Goal: Navigation & Orientation: Find specific page/section

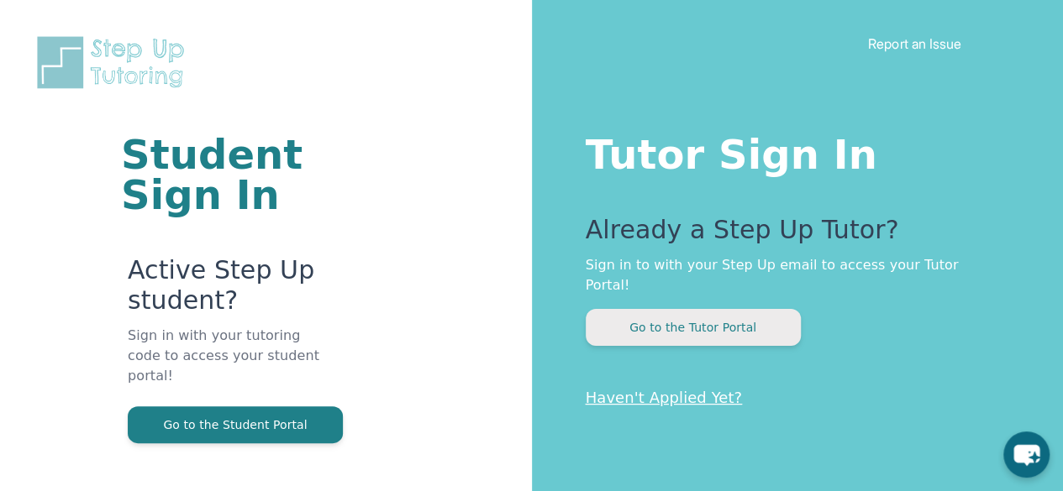
click at [665, 309] on button "Go to the Tutor Portal" at bounding box center [693, 327] width 215 height 37
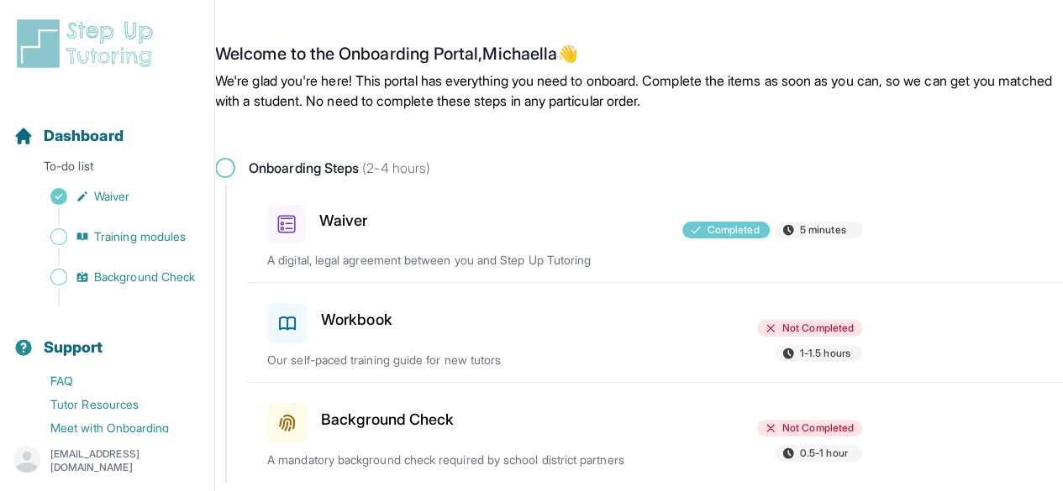
scroll to position [47, 0]
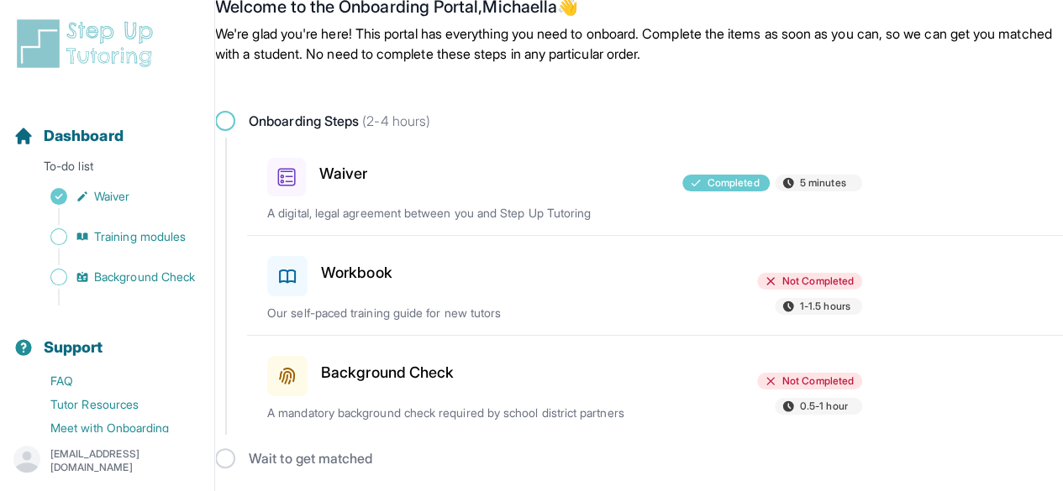
click at [364, 268] on h3 "Workbook" at bounding box center [356, 273] width 71 height 24
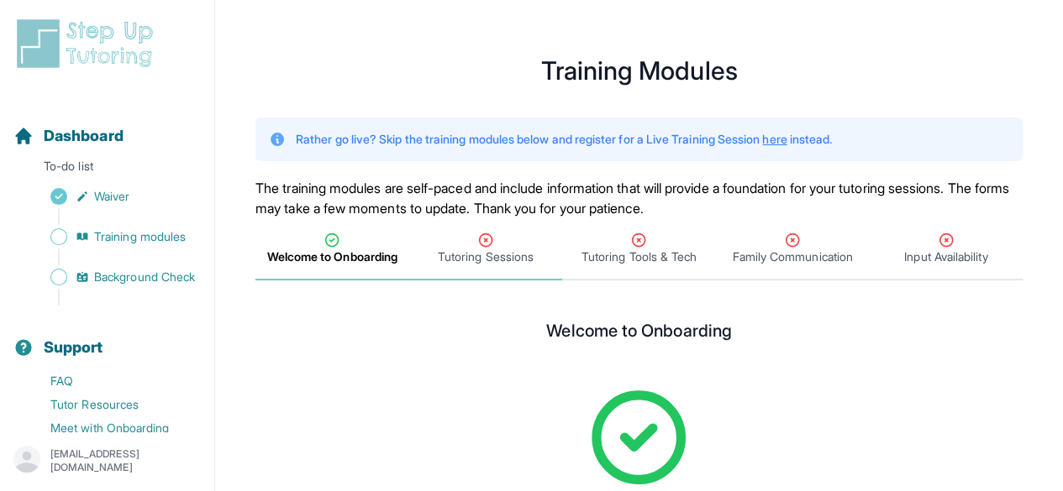
click at [489, 266] on span "Tutoring Sessions" at bounding box center [486, 249] width 154 height 62
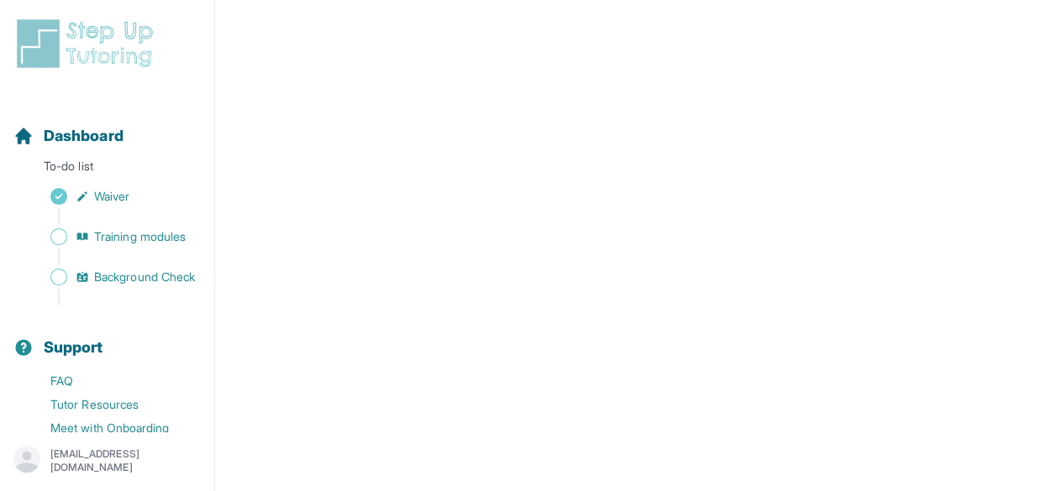
scroll to position [601, 0]
click at [54, 286] on span "Sidebar" at bounding box center [58, 277] width 17 height 17
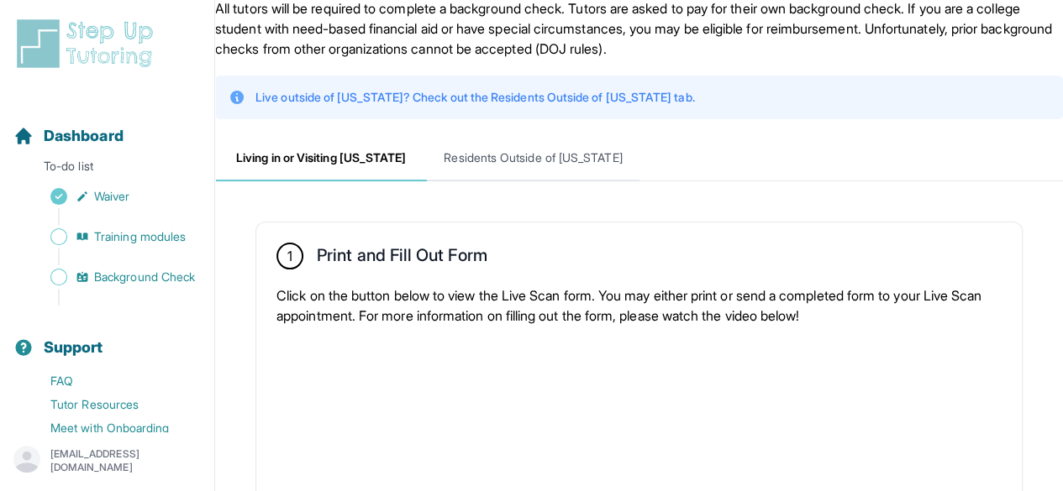
scroll to position [32, 0]
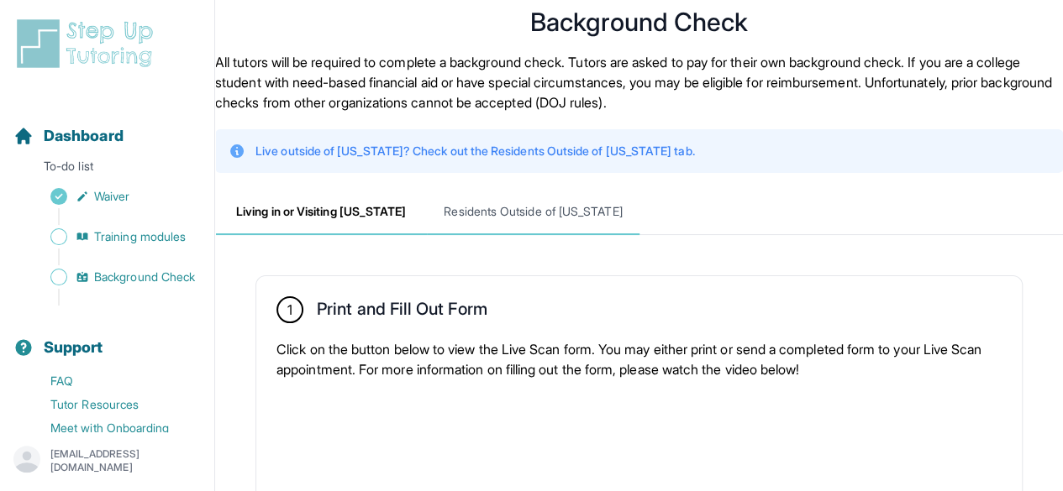
click at [525, 218] on span "Residents Outside of California" at bounding box center [533, 212] width 212 height 45
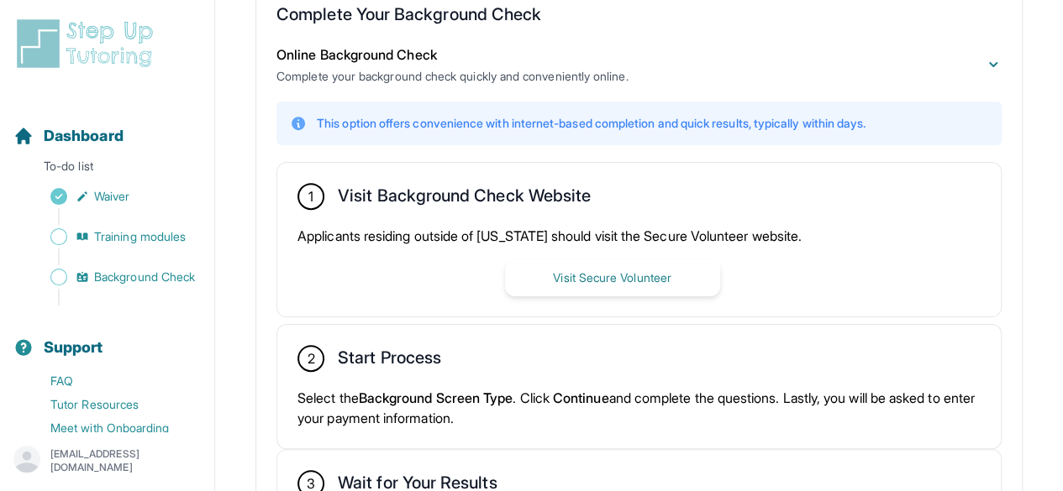
scroll to position [501, 0]
